Goal: Task Accomplishment & Management: Manage account settings

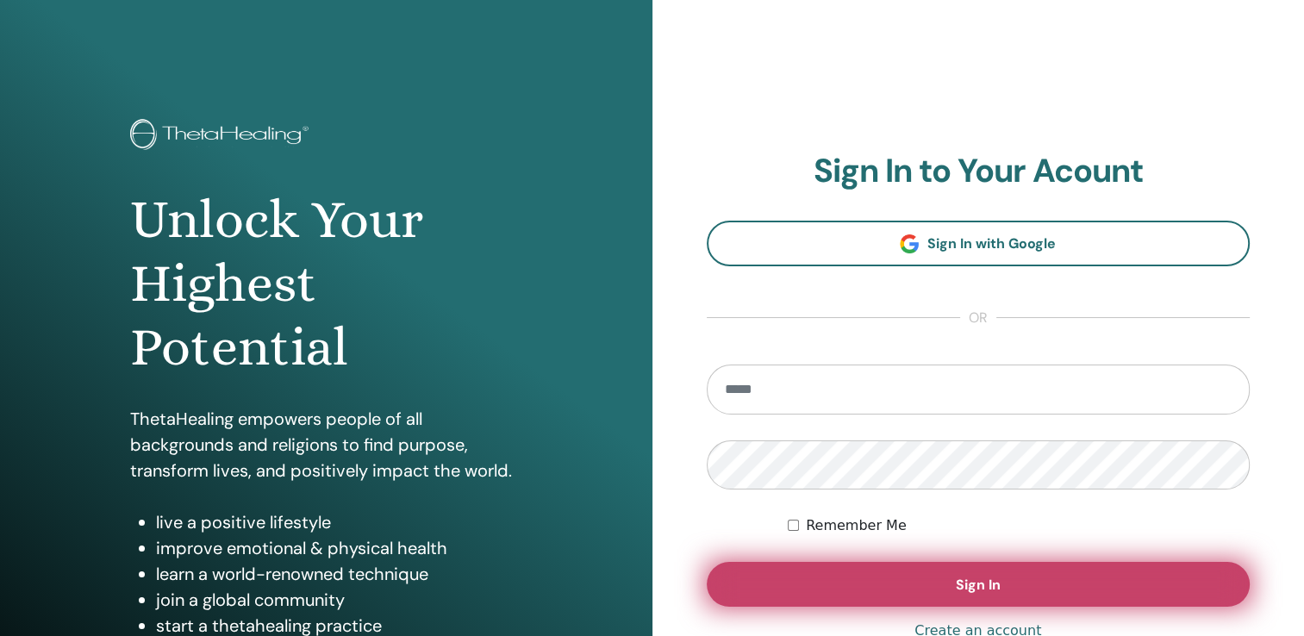
type input "**********"
click at [873, 590] on button "Sign In" at bounding box center [979, 584] width 544 height 45
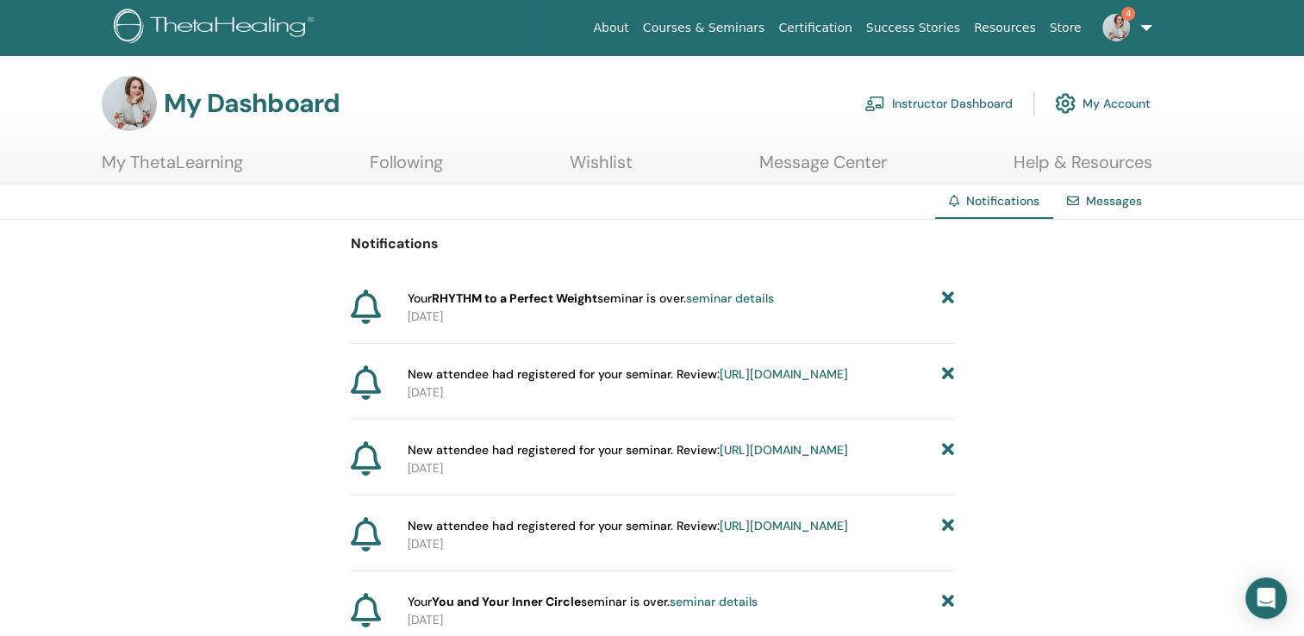
click at [945, 107] on link "Instructor Dashboard" at bounding box center [939, 103] width 148 height 38
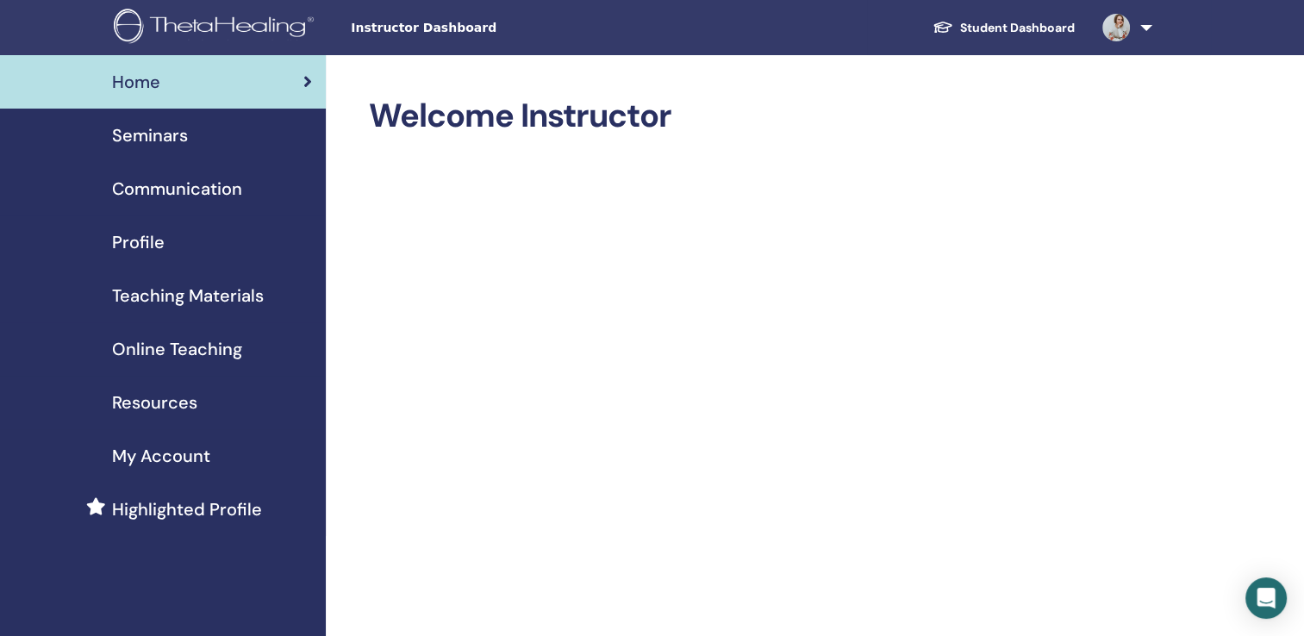
click at [178, 138] on span "Seminars" at bounding box center [150, 135] width 76 height 26
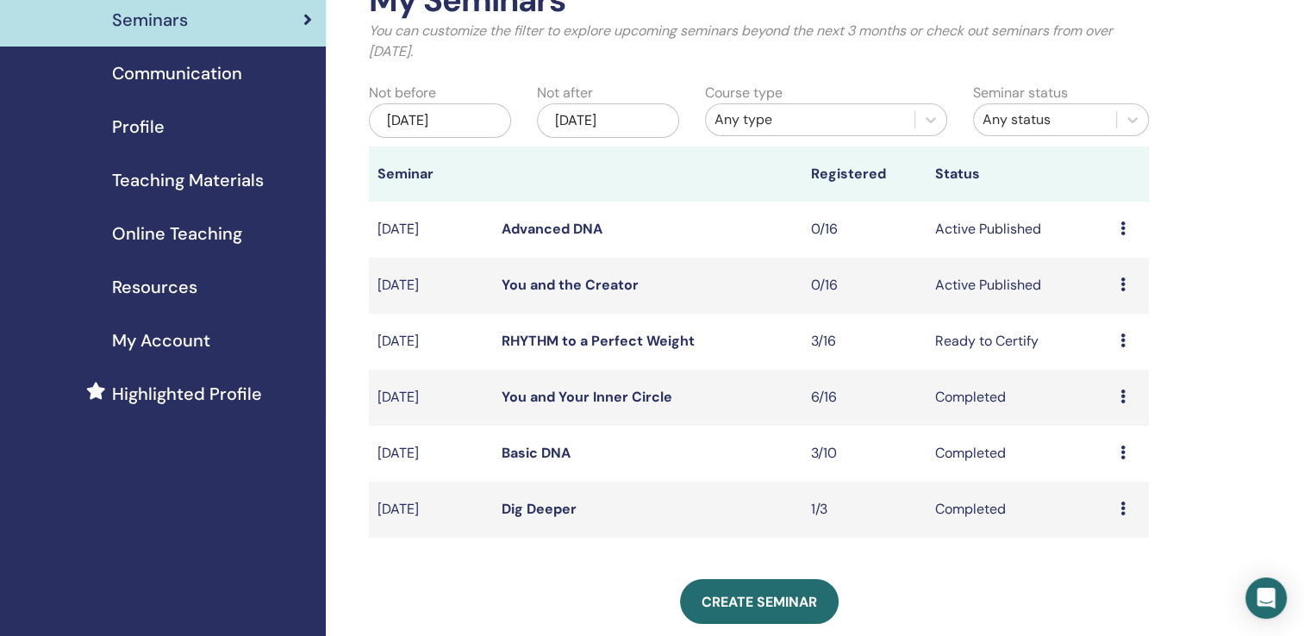
scroll to position [124, 0]
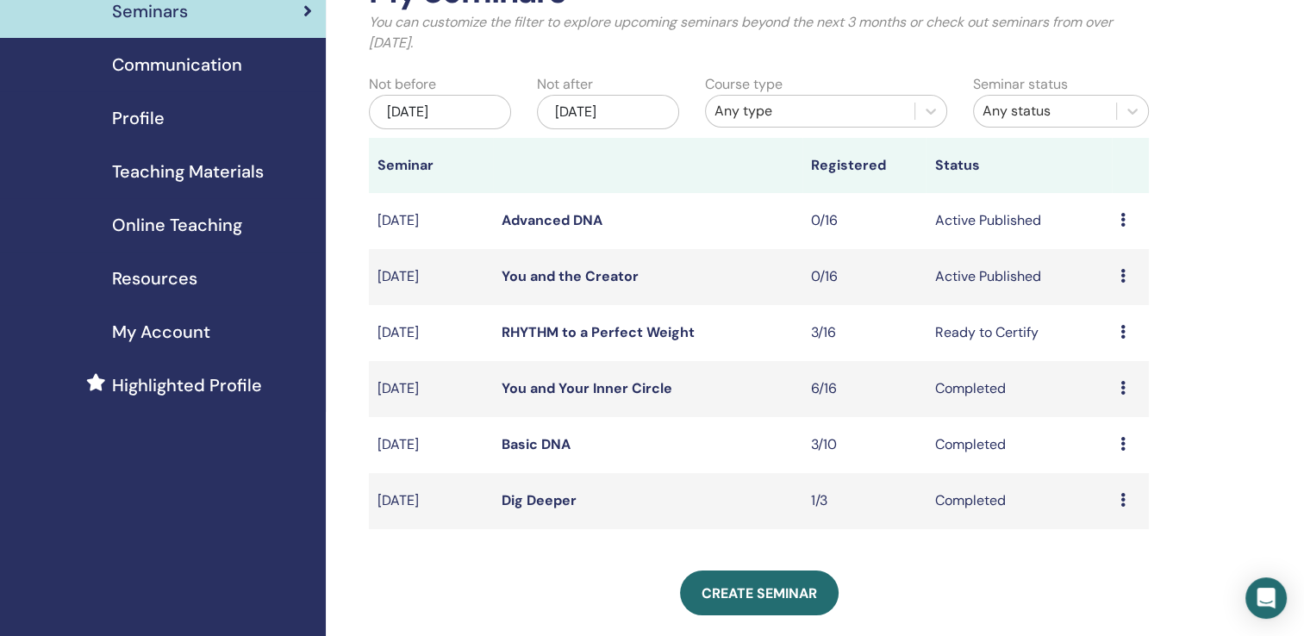
click at [1121, 334] on icon at bounding box center [1123, 332] width 5 height 14
click at [1090, 395] on link "Attendees" at bounding box center [1109, 399] width 66 height 18
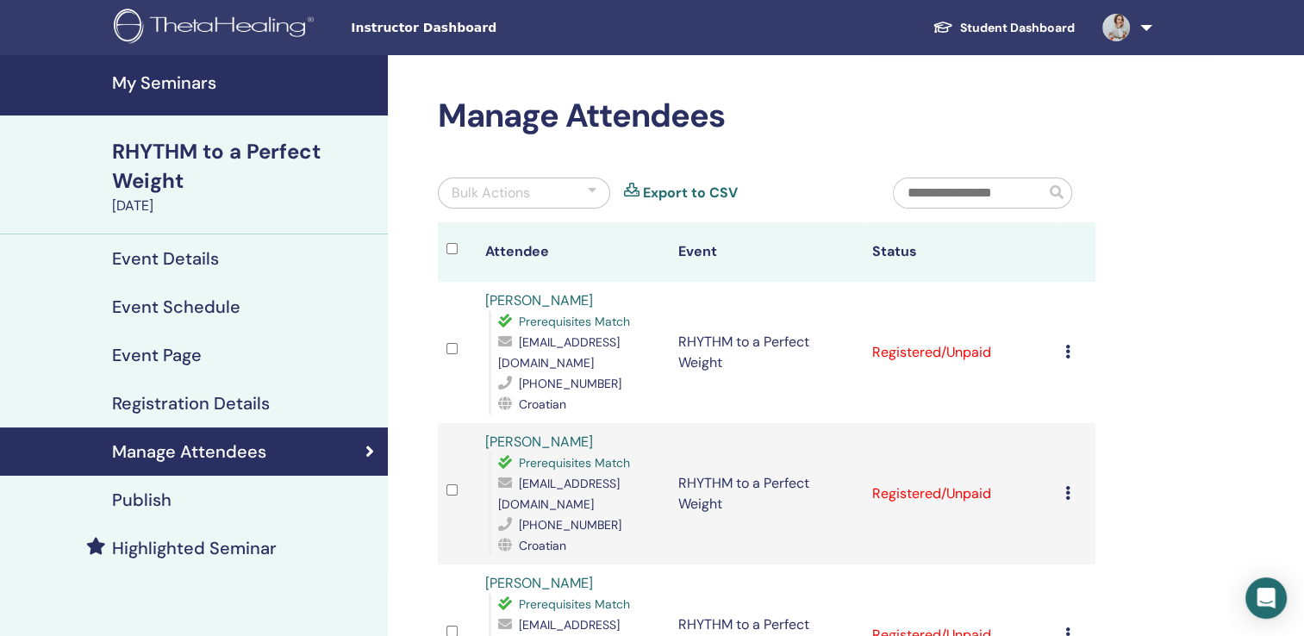
click at [1066, 353] on icon at bounding box center [1067, 352] width 5 height 14
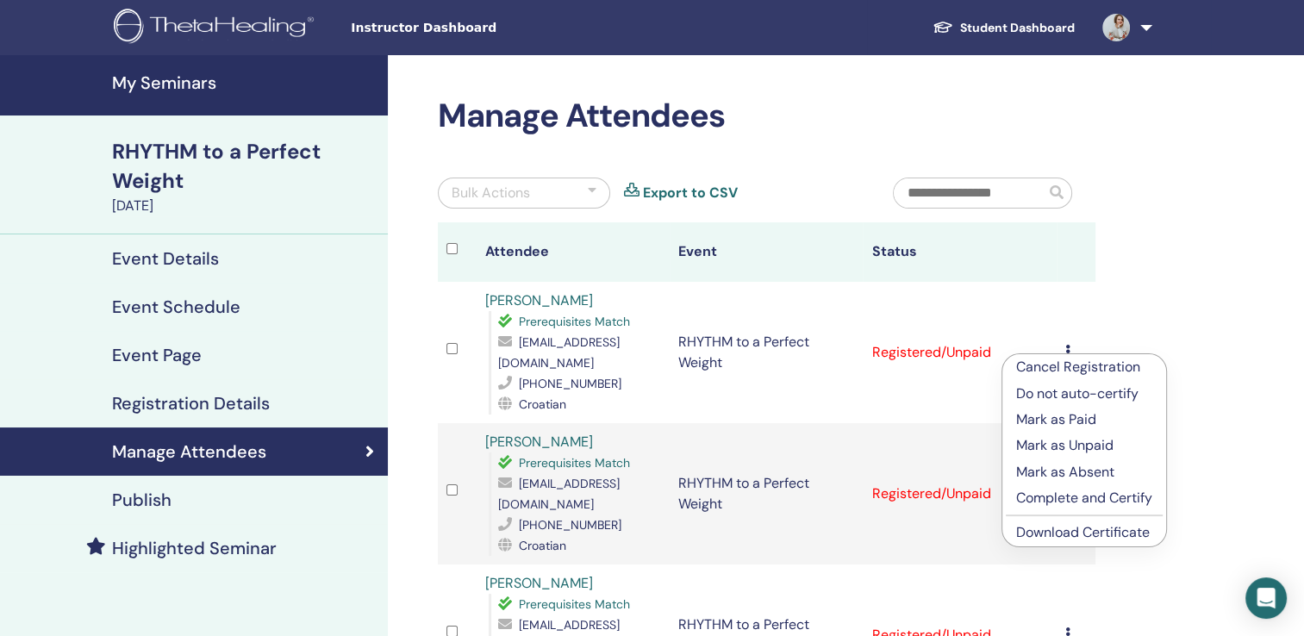
click at [1038, 490] on p "Complete and Certify" at bounding box center [1084, 498] width 136 height 21
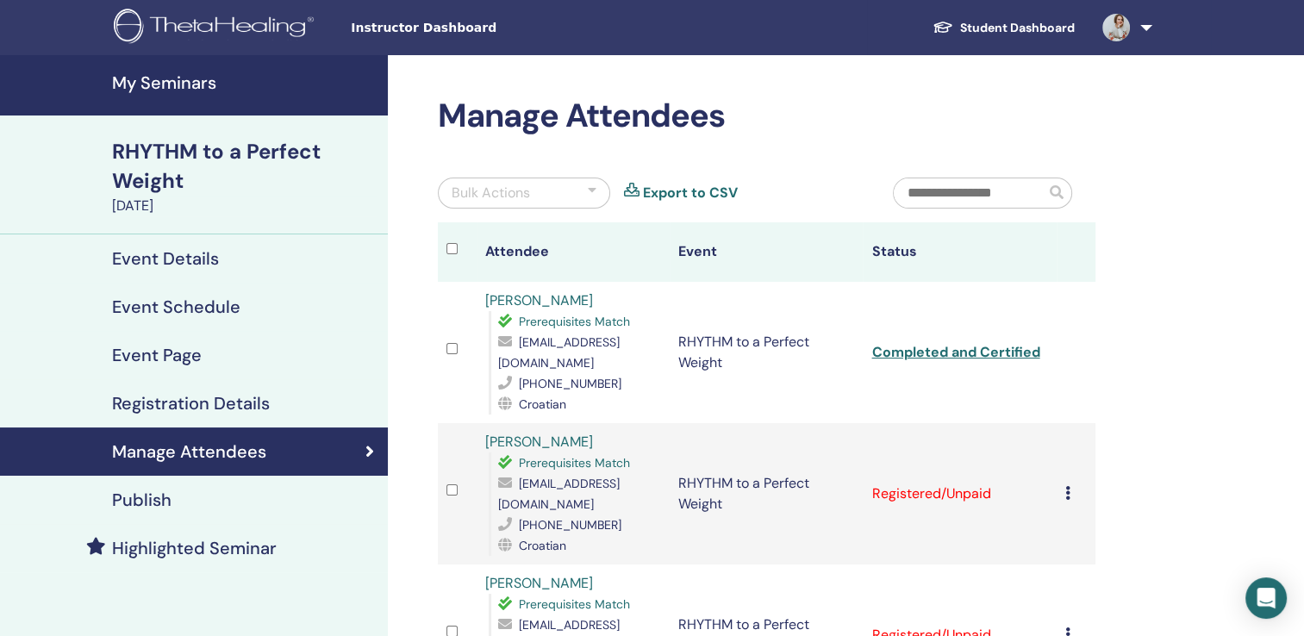
click at [1066, 492] on icon at bounding box center [1067, 493] width 5 height 14
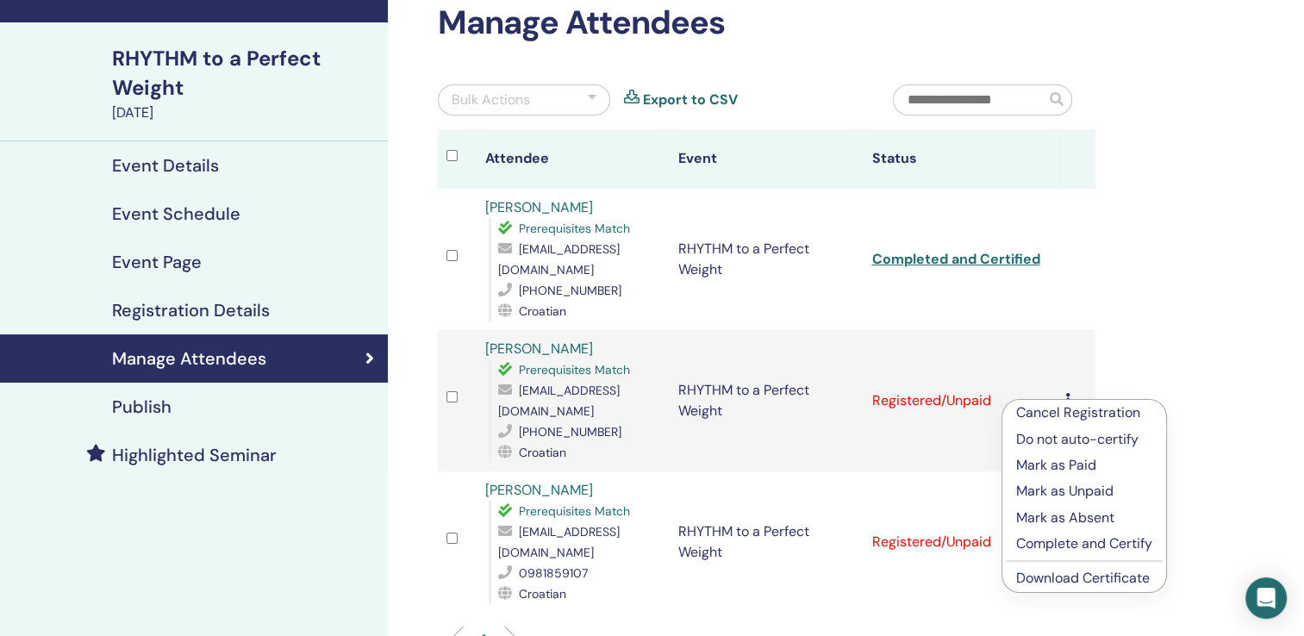
scroll to position [110, 0]
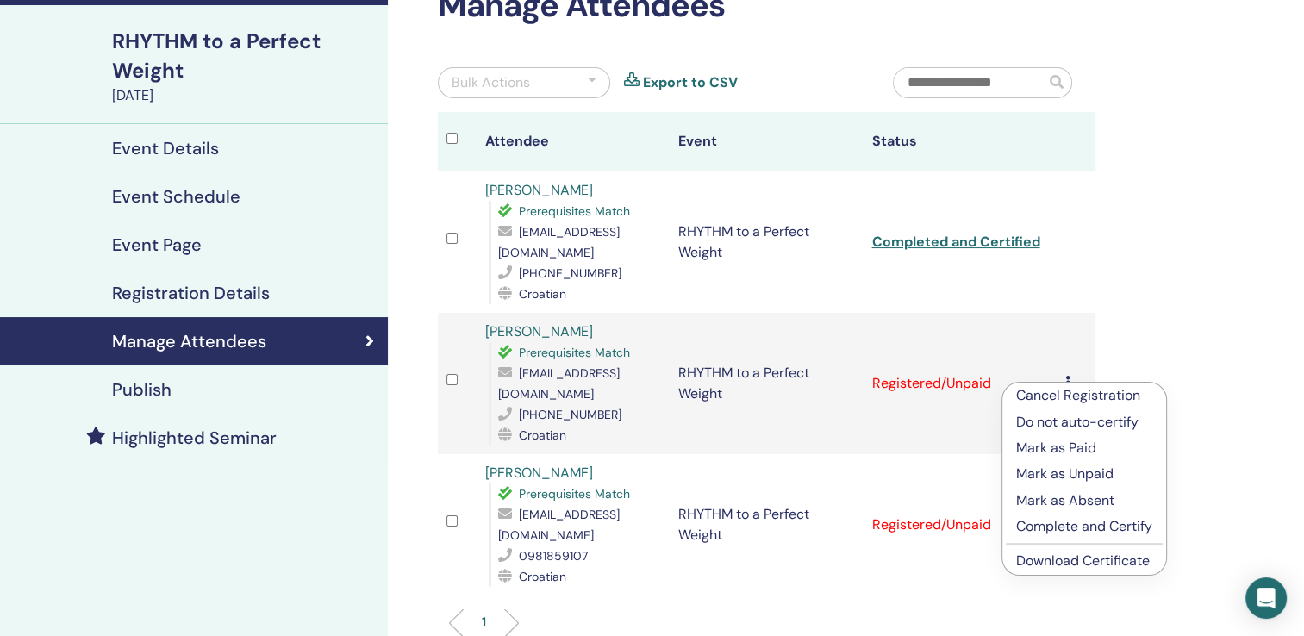
click at [1055, 524] on p "Complete and Certify" at bounding box center [1084, 526] width 136 height 21
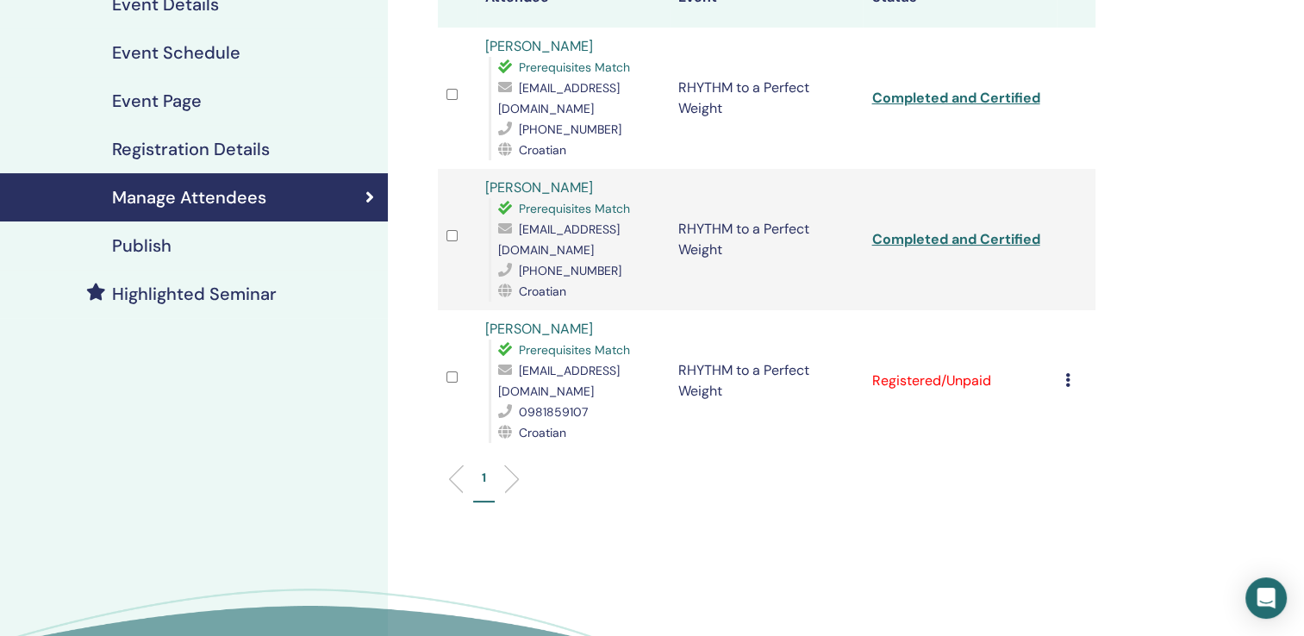
scroll to position [259, 0]
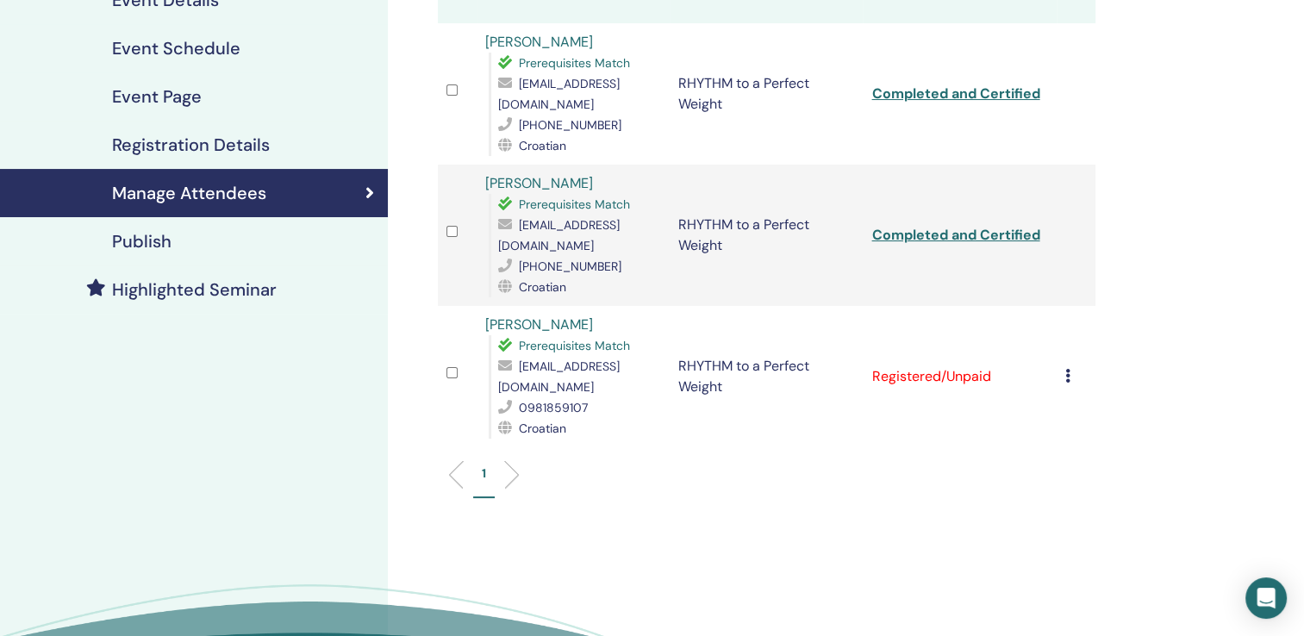
click at [1066, 369] on icon at bounding box center [1067, 376] width 5 height 14
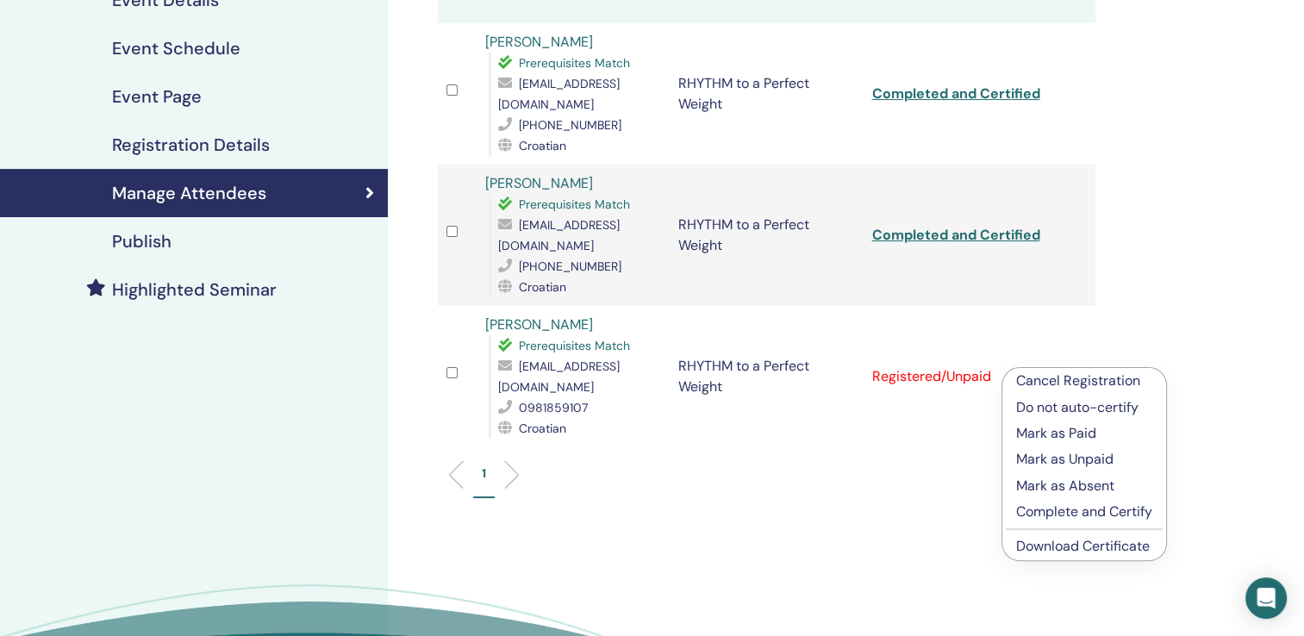
click at [1047, 518] on p "Complete and Certify" at bounding box center [1084, 512] width 136 height 21
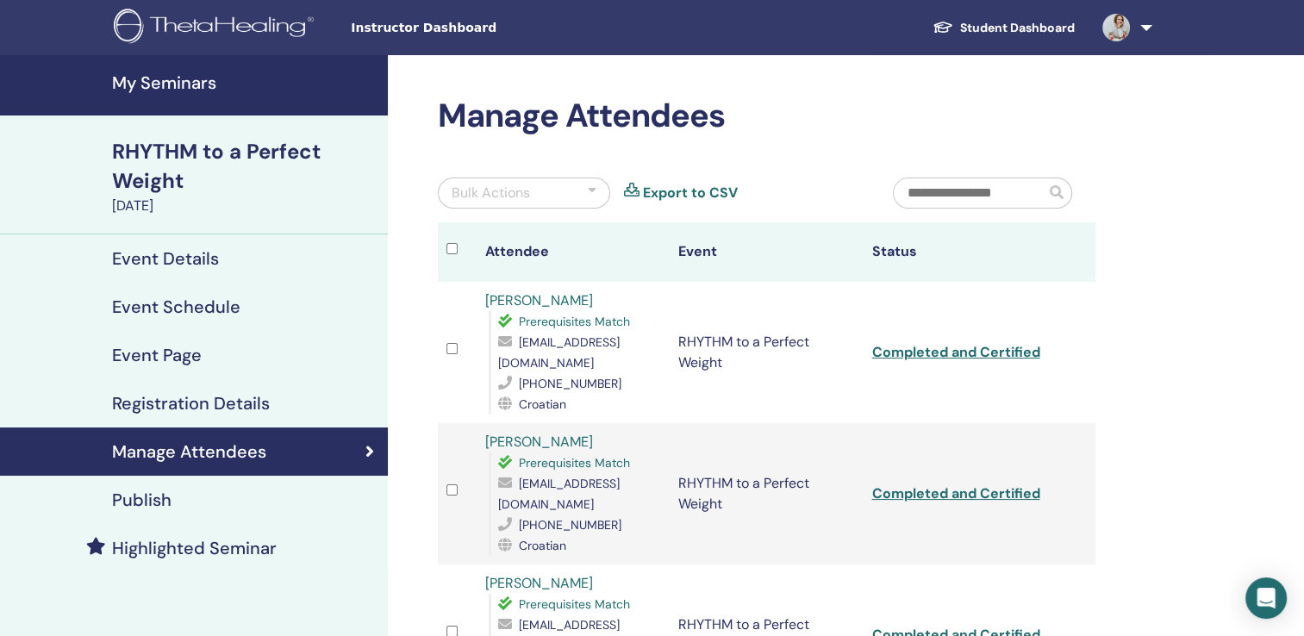
click at [203, 83] on h4 "My Seminars" at bounding box center [244, 82] width 265 height 21
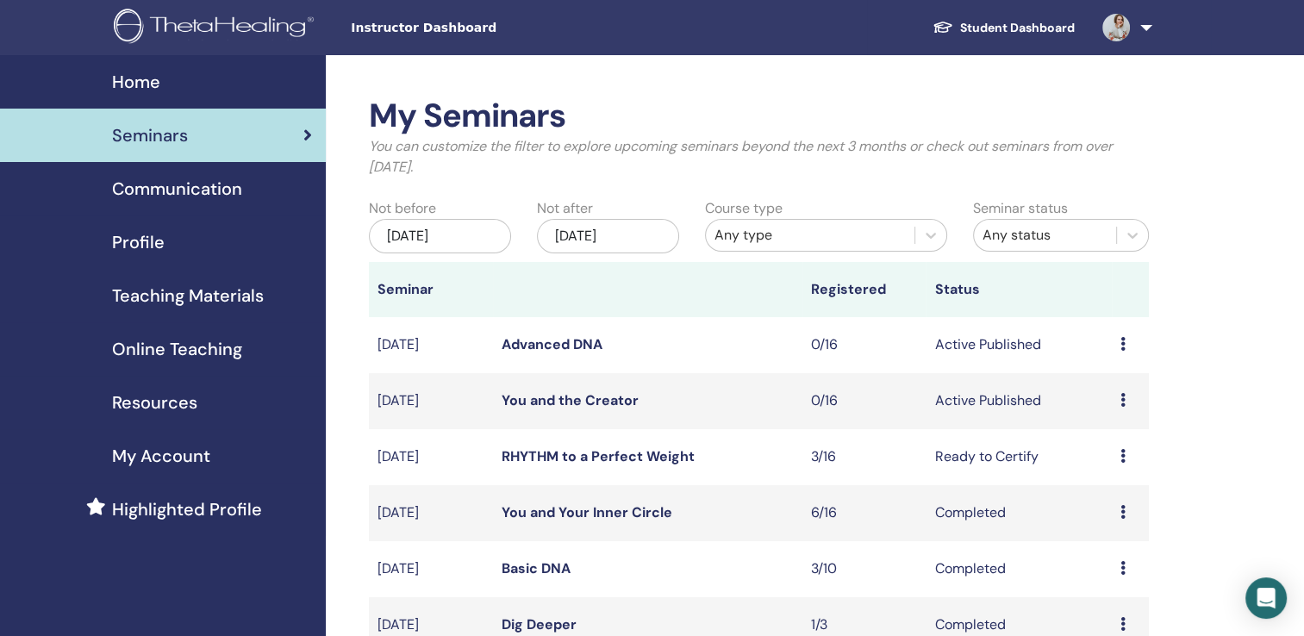
click at [1121, 399] on icon at bounding box center [1123, 400] width 5 height 14
click at [620, 400] on link "You and the Creator" at bounding box center [570, 400] width 137 height 18
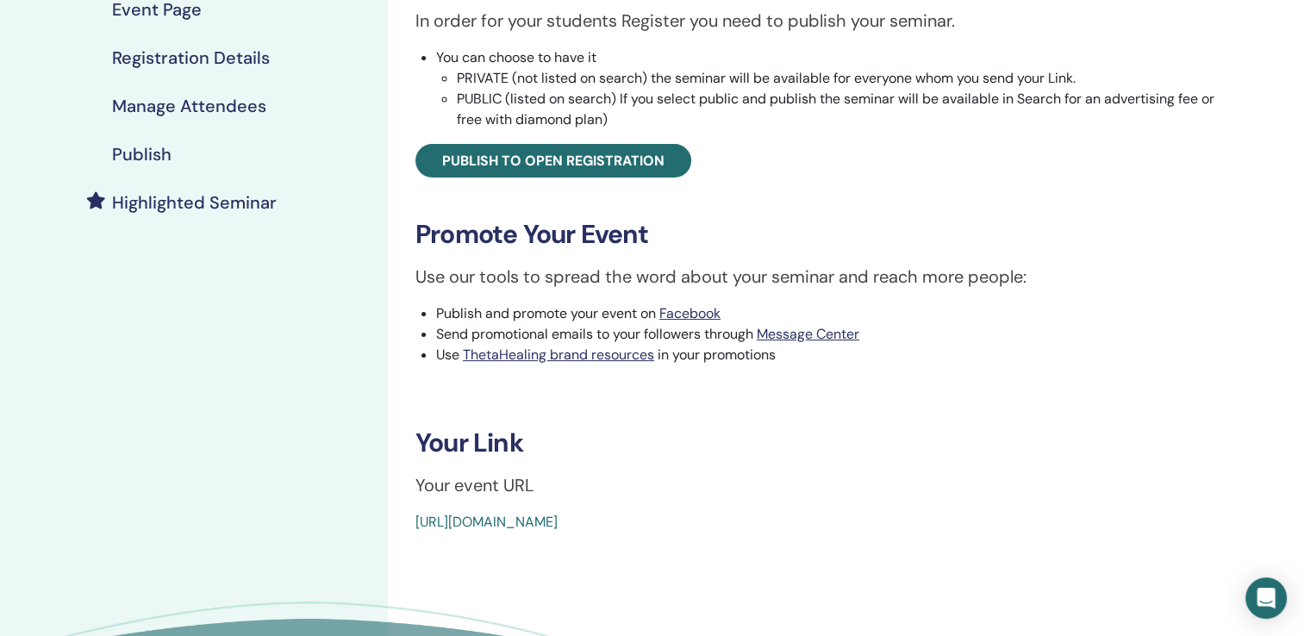
scroll to position [329, 0]
